Goal: Task Accomplishment & Management: Manage account settings

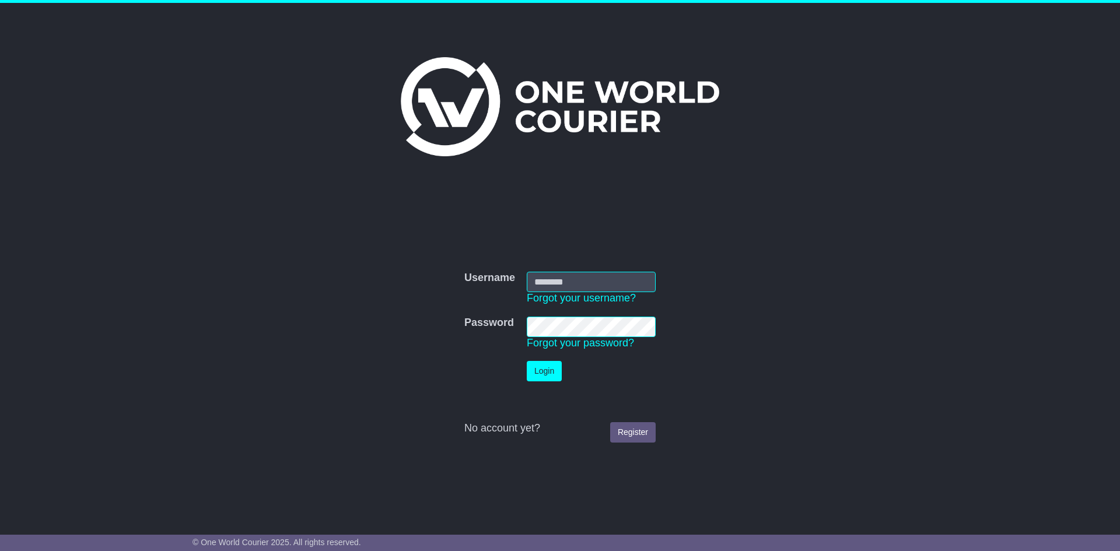
type input "**********"
click at [541, 369] on button "Login" at bounding box center [544, 371] width 35 height 20
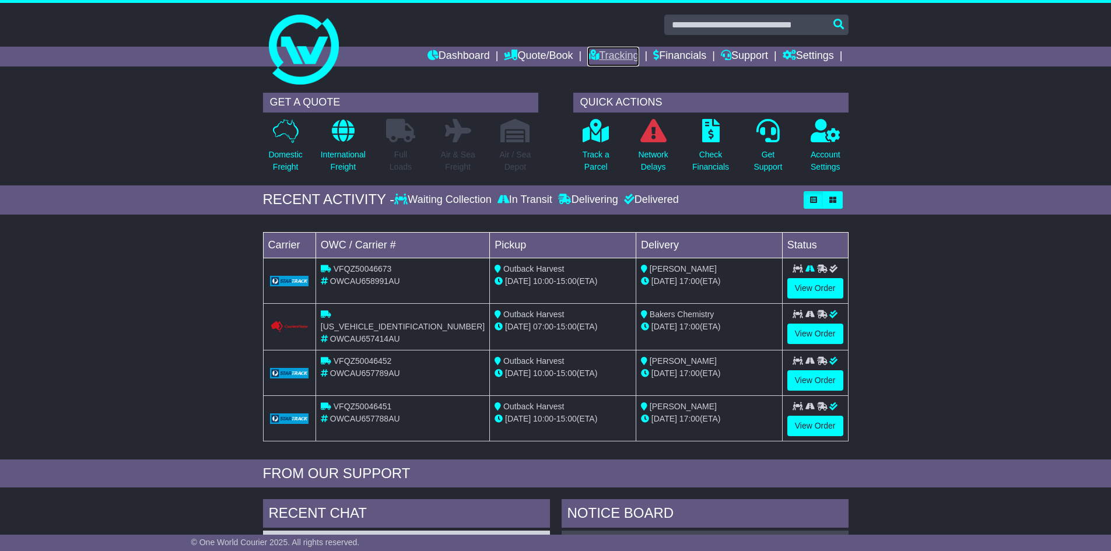
click at [599, 50] on link "Tracking" at bounding box center [612, 57] width 51 height 20
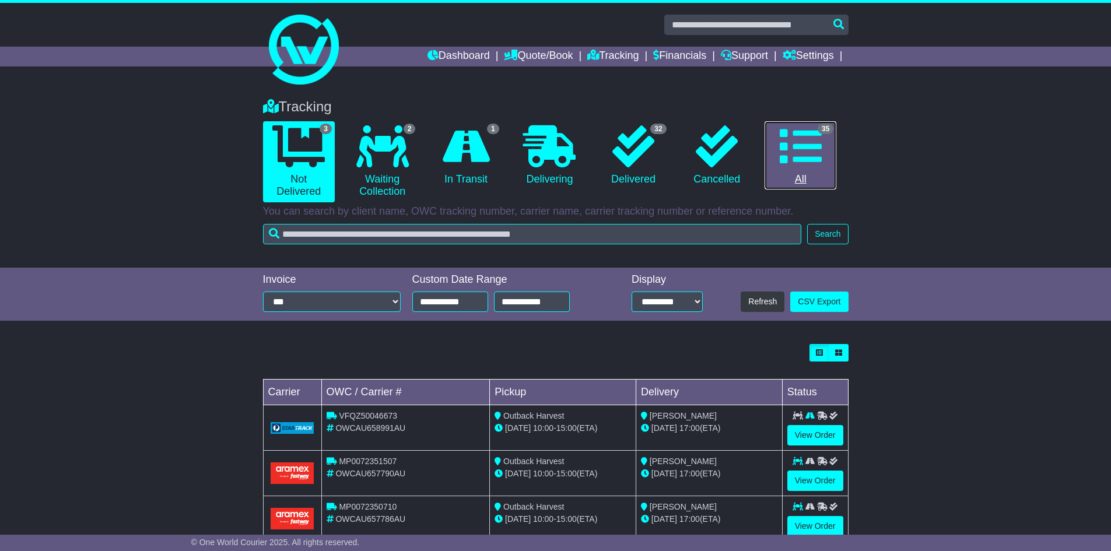
click at [806, 135] on icon at bounding box center [801, 146] width 42 height 42
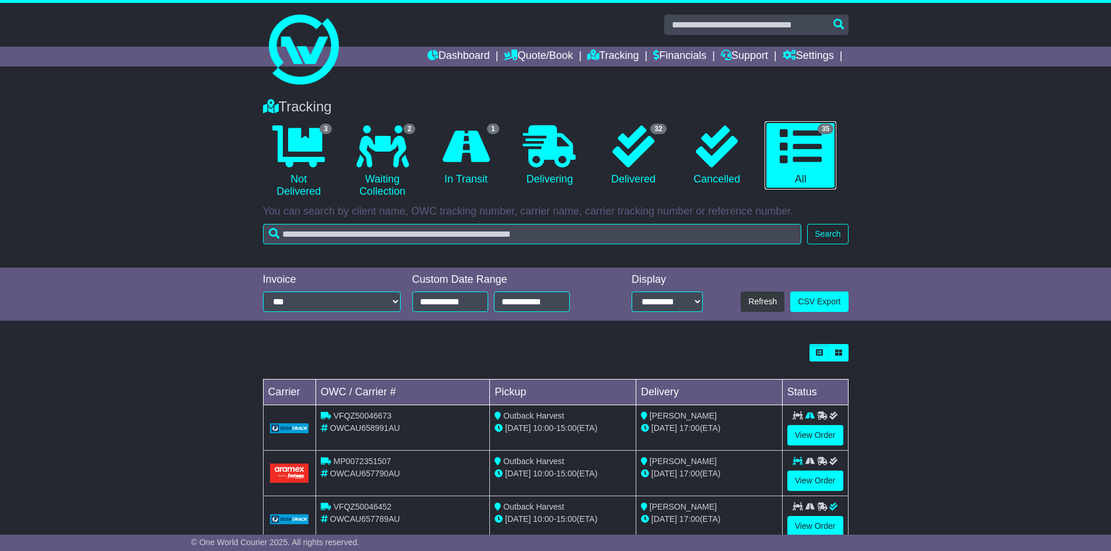
scroll to position [175, 0]
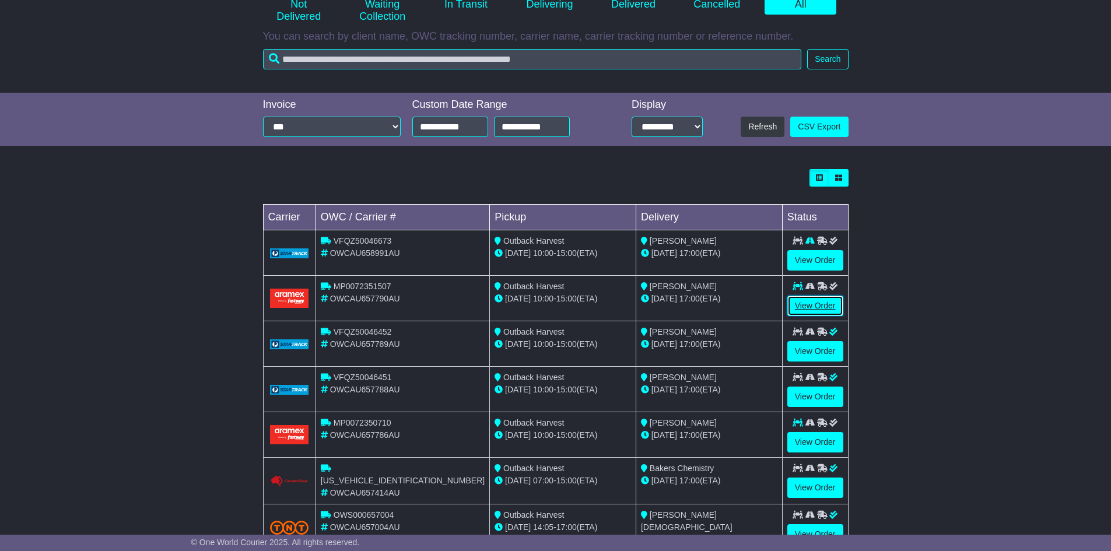
click at [817, 305] on link "View Order" at bounding box center [816, 306] width 56 height 20
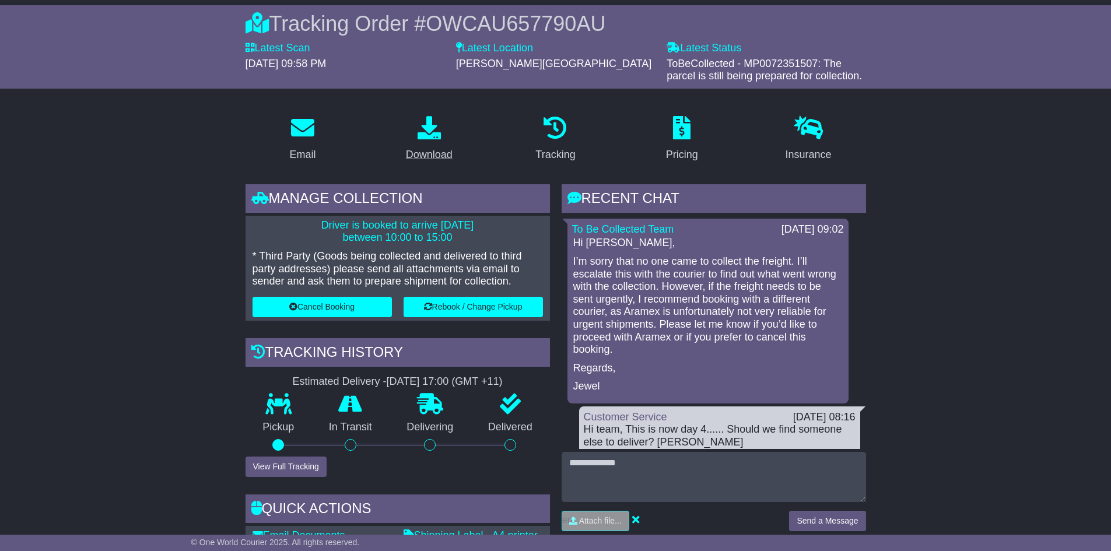
scroll to position [117, 0]
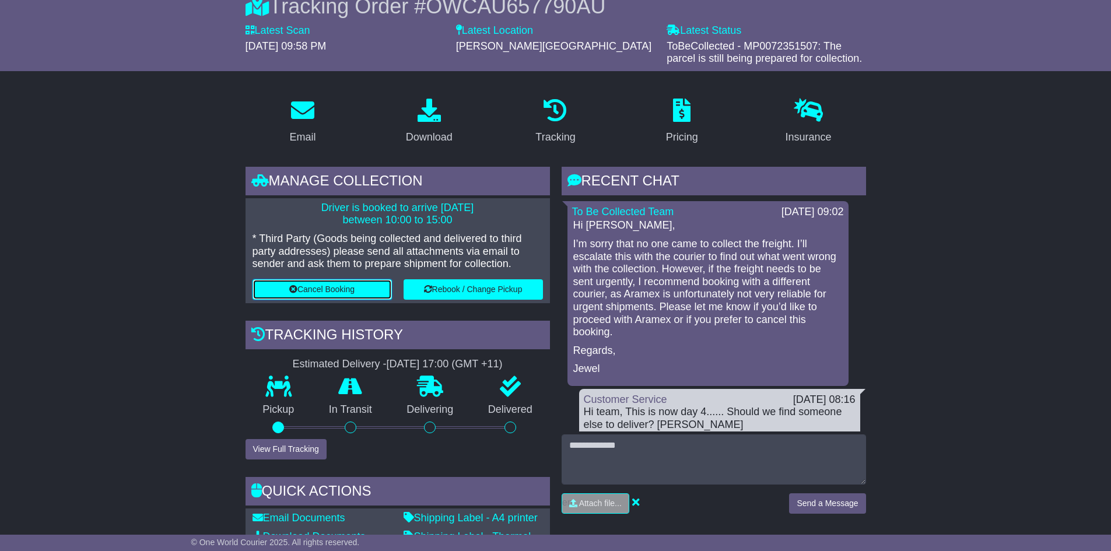
click at [333, 285] on button "Cancel Booking" at bounding box center [322, 289] width 139 height 20
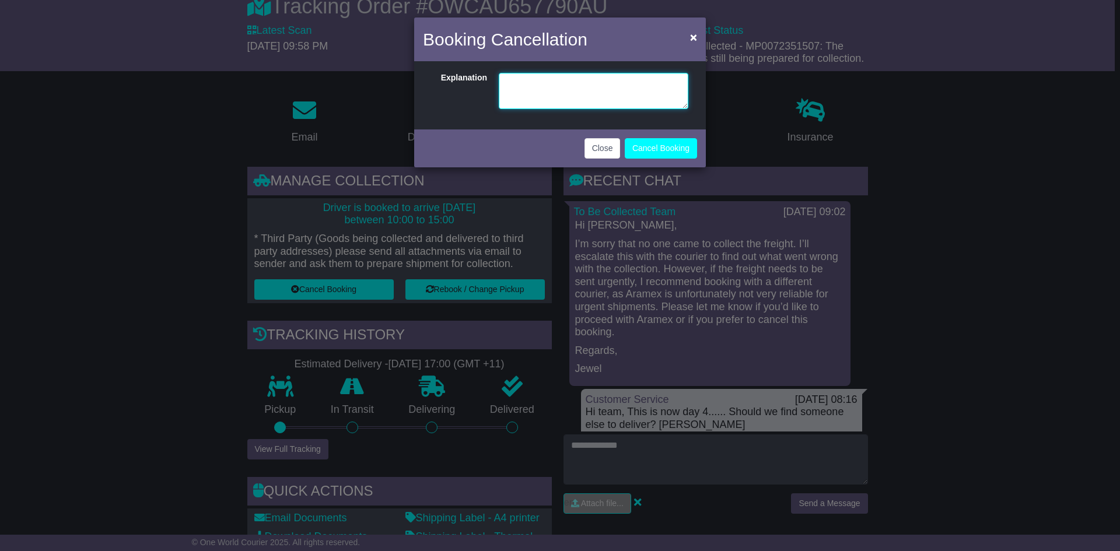
click at [536, 82] on textarea at bounding box center [594, 91] width 190 height 36
type textarea "*"
type textarea "**********"
click at [655, 146] on button "Cancel Booking" at bounding box center [661, 148] width 72 height 20
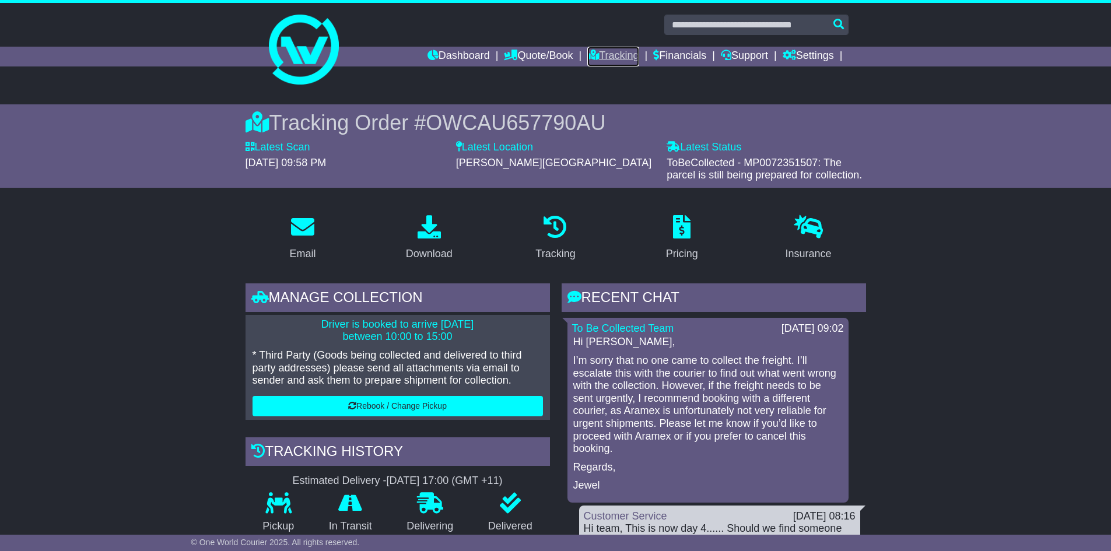
click at [603, 53] on link "Tracking" at bounding box center [612, 57] width 51 height 20
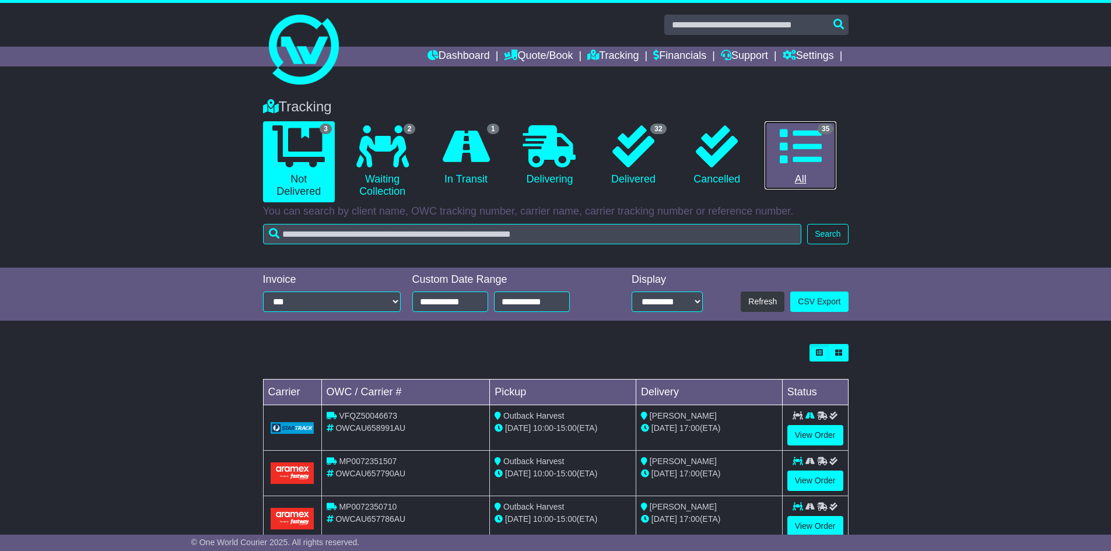
click at [797, 151] on icon at bounding box center [801, 146] width 42 height 42
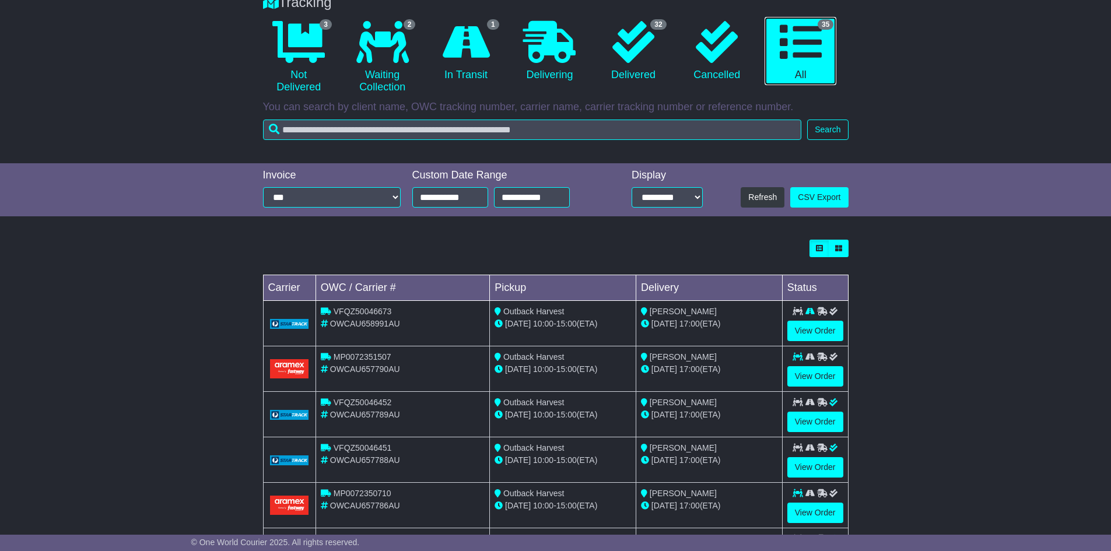
scroll to position [175, 0]
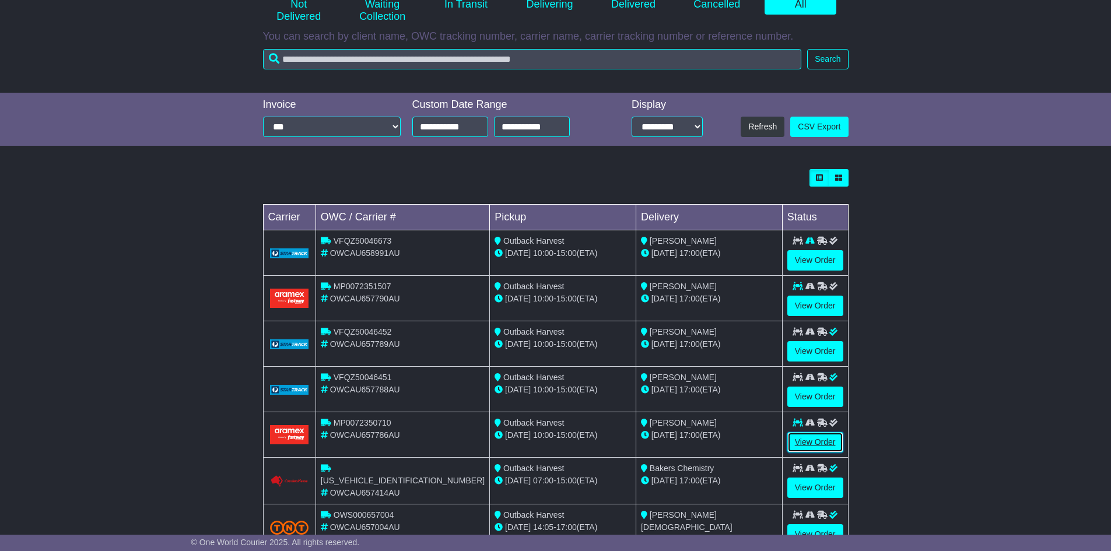
click at [813, 445] on link "View Order" at bounding box center [816, 442] width 56 height 20
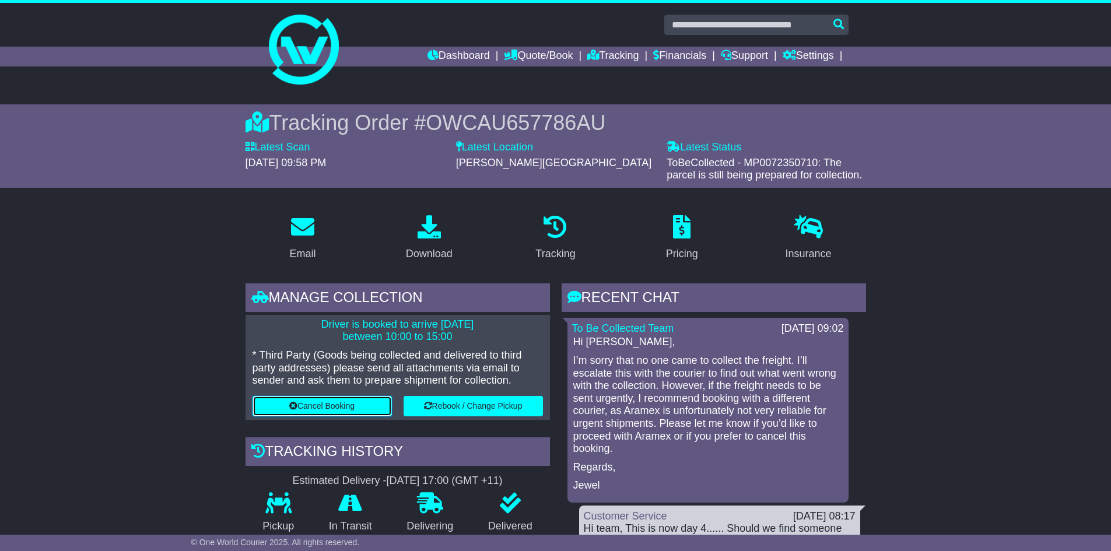
click at [356, 405] on button "Cancel Booking" at bounding box center [322, 406] width 139 height 20
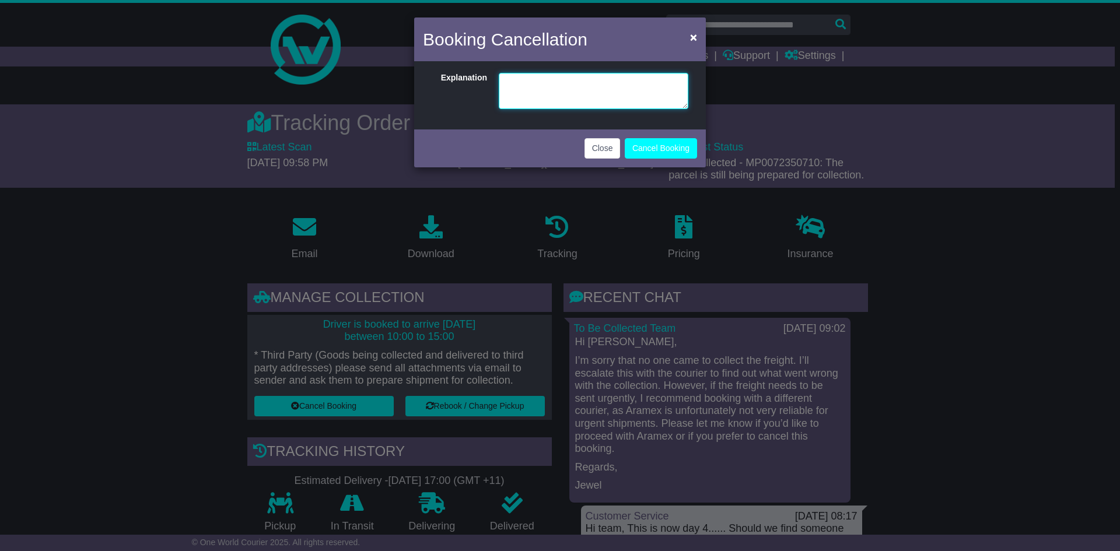
click at [540, 75] on textarea at bounding box center [594, 91] width 190 height 36
type textarea "**********"
click at [662, 145] on button "Cancel Booking" at bounding box center [661, 148] width 72 height 20
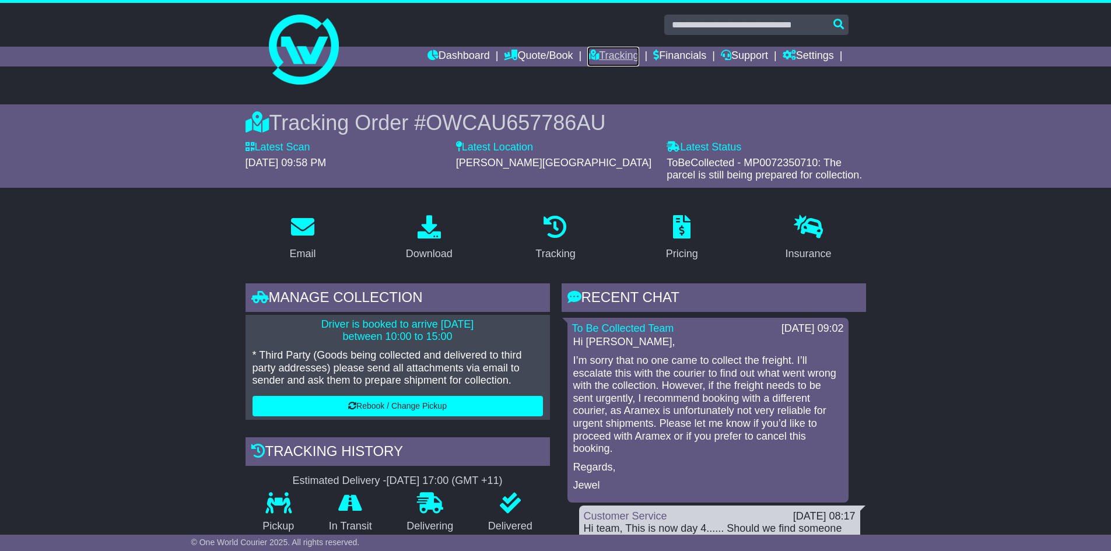
click at [601, 55] on link "Tracking" at bounding box center [612, 57] width 51 height 20
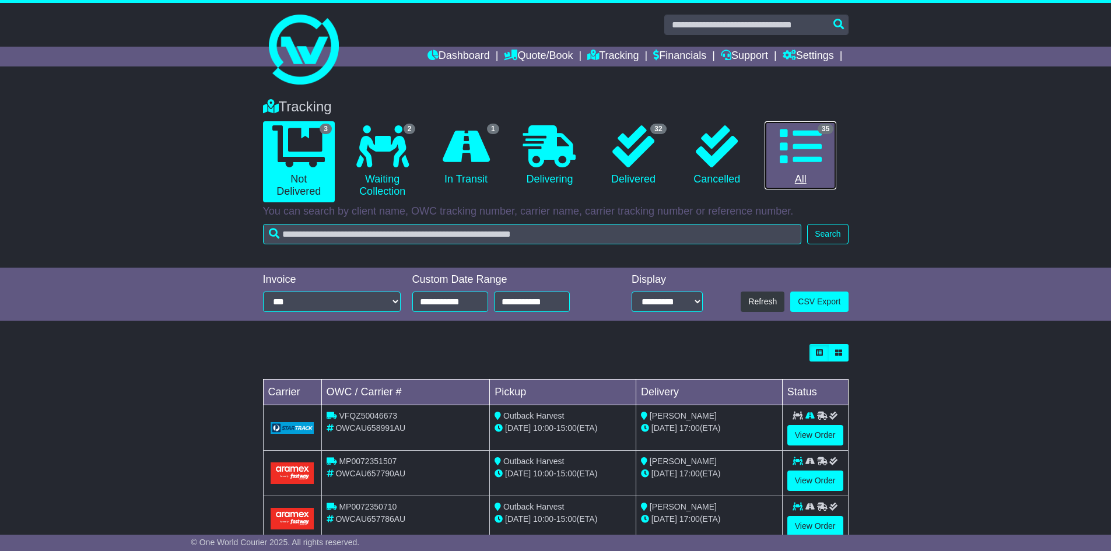
click at [801, 144] on icon at bounding box center [801, 146] width 42 height 42
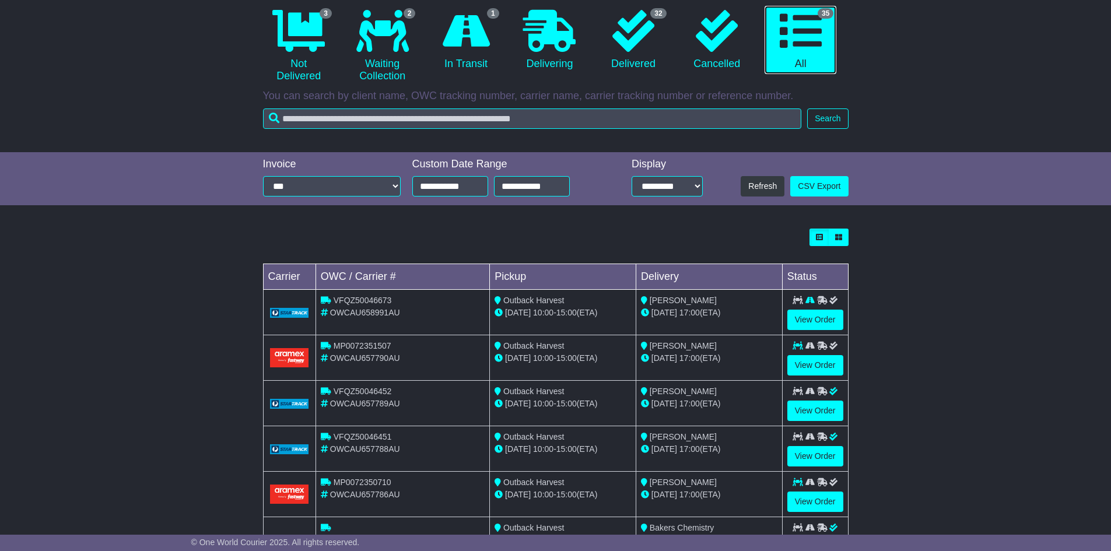
scroll to position [117, 0]
